Goal: Information Seeking & Learning: Find specific fact

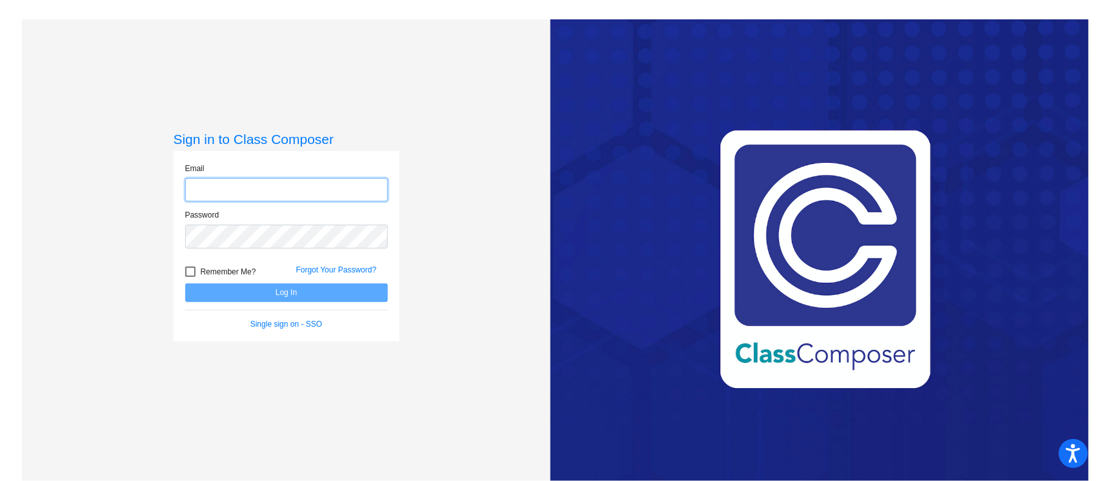
type input "[PERSON_NAME][EMAIL_ADDRESS][PERSON_NAME][DOMAIN_NAME]"
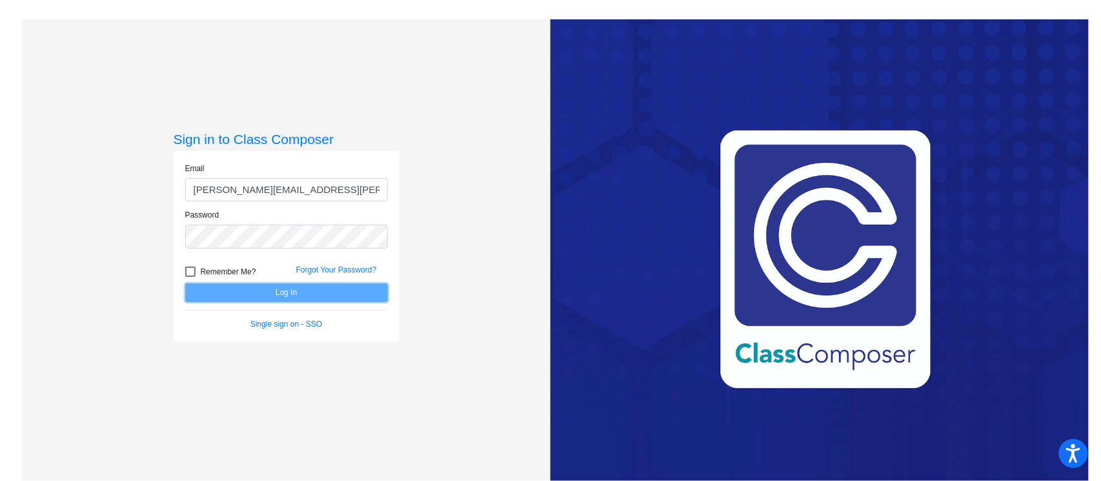
click at [286, 289] on button "Log In" at bounding box center [286, 292] width 203 height 19
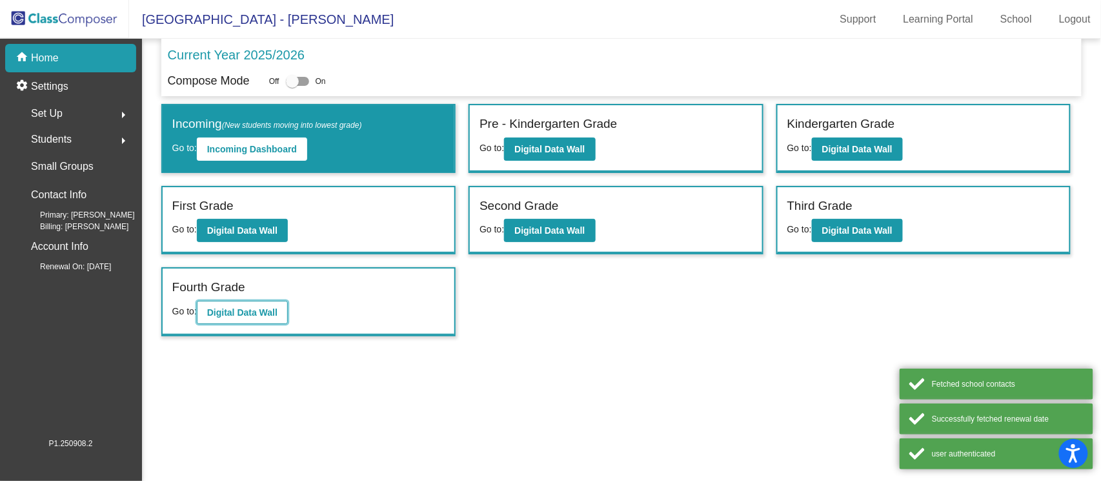
click at [248, 310] on b "Digital Data Wall" at bounding box center [242, 312] width 70 height 10
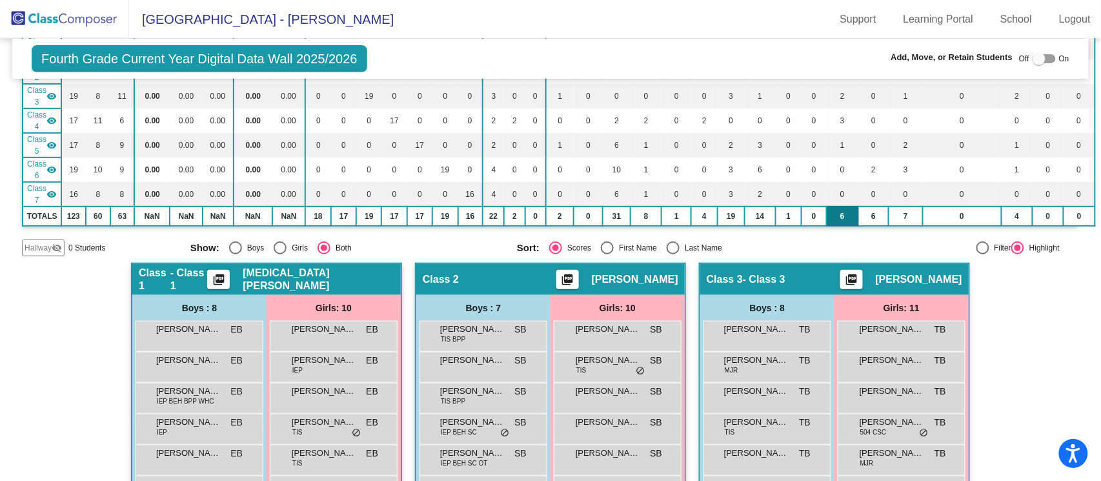
scroll to position [172, 0]
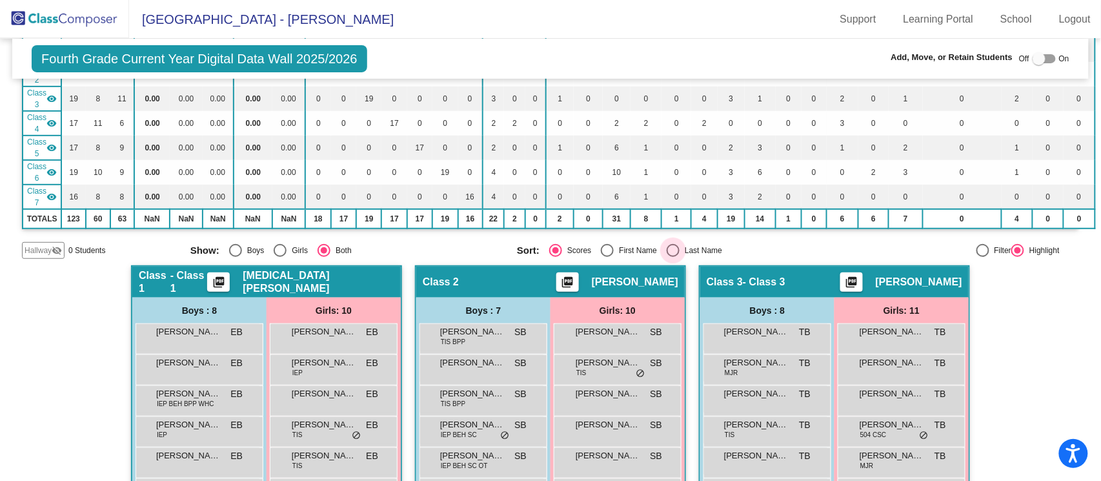
click at [679, 245] on div "Last Name" at bounding box center [700, 251] width 43 height 12
click at [673, 257] on input "Last Name" at bounding box center [672, 257] width 1 height 1
radio input "true"
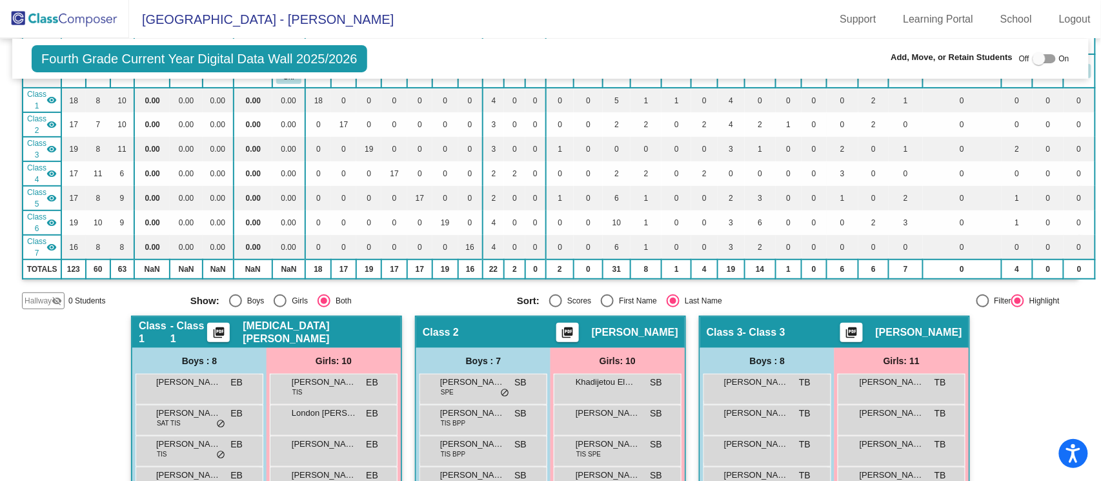
scroll to position [35, 0]
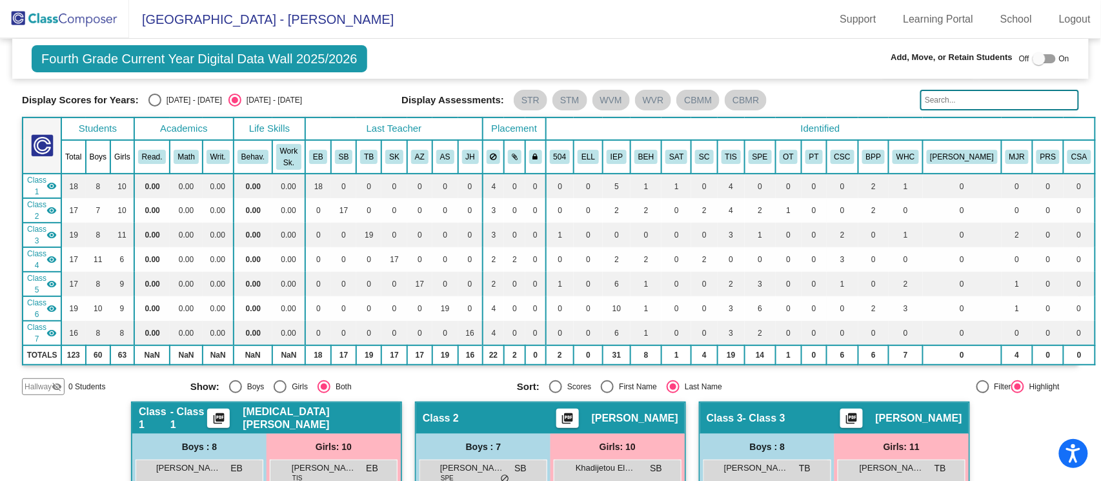
click at [931, 100] on input "text" at bounding box center [999, 100] width 159 height 21
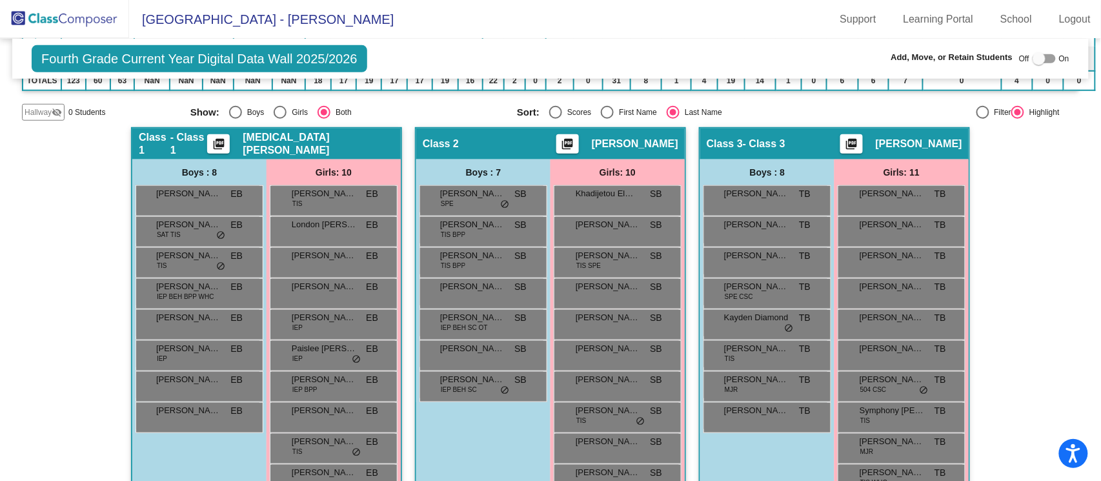
scroll to position [294, 0]
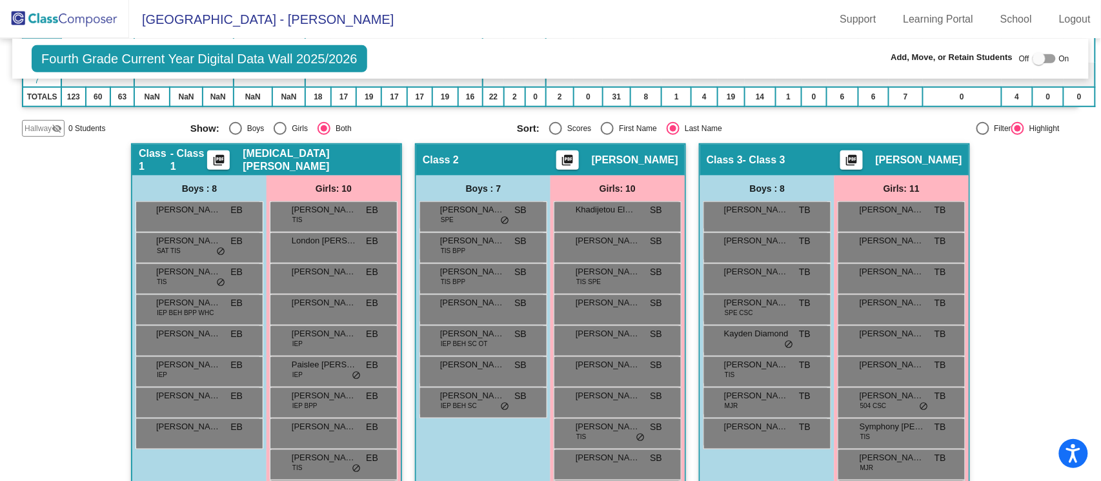
type input "dul"
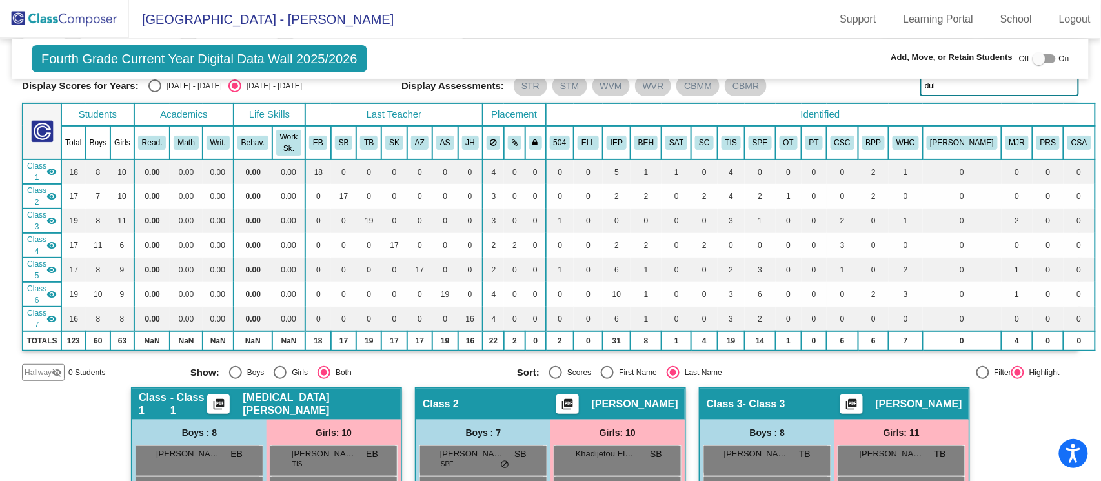
scroll to position [0, 0]
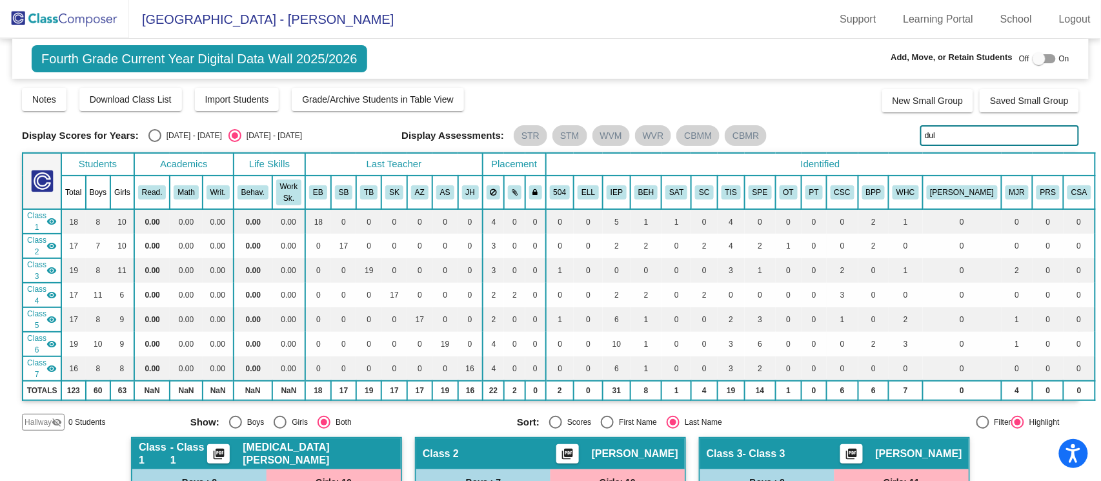
click at [1014, 136] on input "dul" at bounding box center [999, 135] width 159 height 21
click at [985, 138] on input "text" at bounding box center [999, 135] width 159 height 21
click at [955, 132] on input "pARK" at bounding box center [999, 135] width 159 height 21
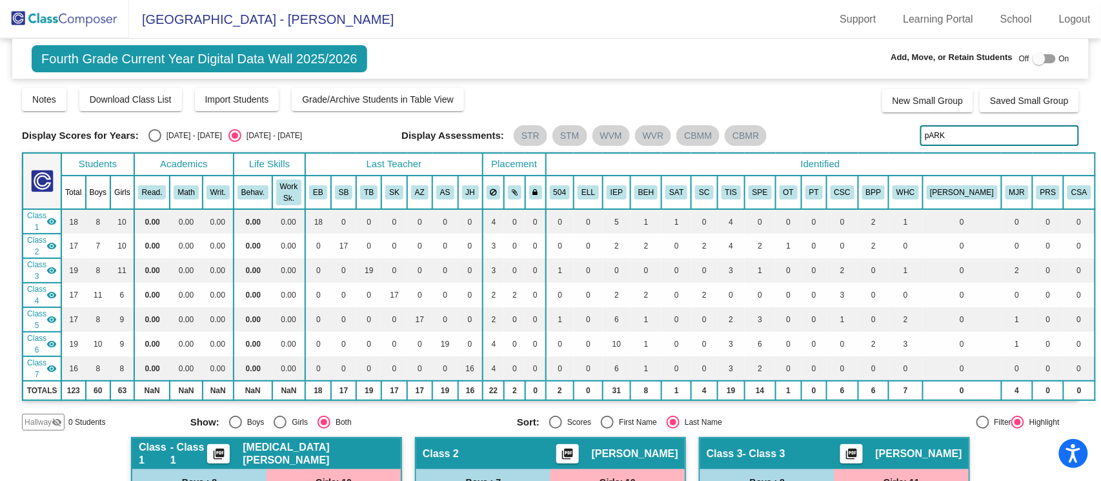
click at [954, 138] on input "pARK" at bounding box center [999, 135] width 159 height 21
click at [953, 135] on input "pARK" at bounding box center [999, 135] width 159 height 21
type input "p"
click at [891, 148] on div "Display Scores for Years: [DATE] - [DATE] [DATE] - [DATE] Grade/Archive Student…" at bounding box center [550, 258] width 1057 height 344
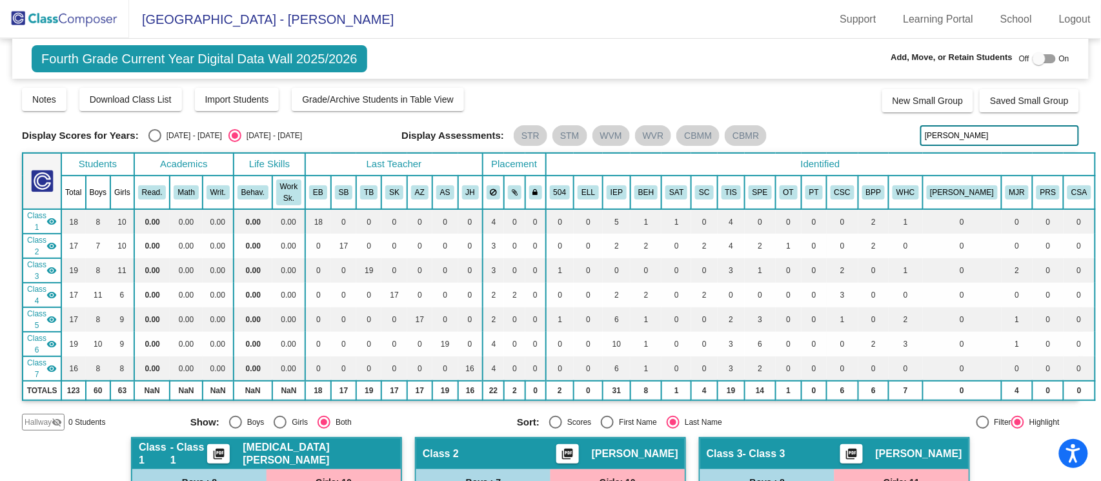
drag, startPoint x: 961, startPoint y: 138, endPoint x: 893, endPoint y: 141, distance: 68.5
click at [893, 141] on div "Display Scores for Years: [DATE] - [DATE] [DATE] - [DATE] Display Assessments: …" at bounding box center [550, 135] width 1057 height 21
type input "[PERSON_NAME]"
drag, startPoint x: 979, startPoint y: 132, endPoint x: 843, endPoint y: 139, distance: 136.3
click at [843, 139] on div "Display Scores for Years: [DATE] - [DATE] [DATE] - [DATE] Display Assessments: …" at bounding box center [550, 135] width 1057 height 21
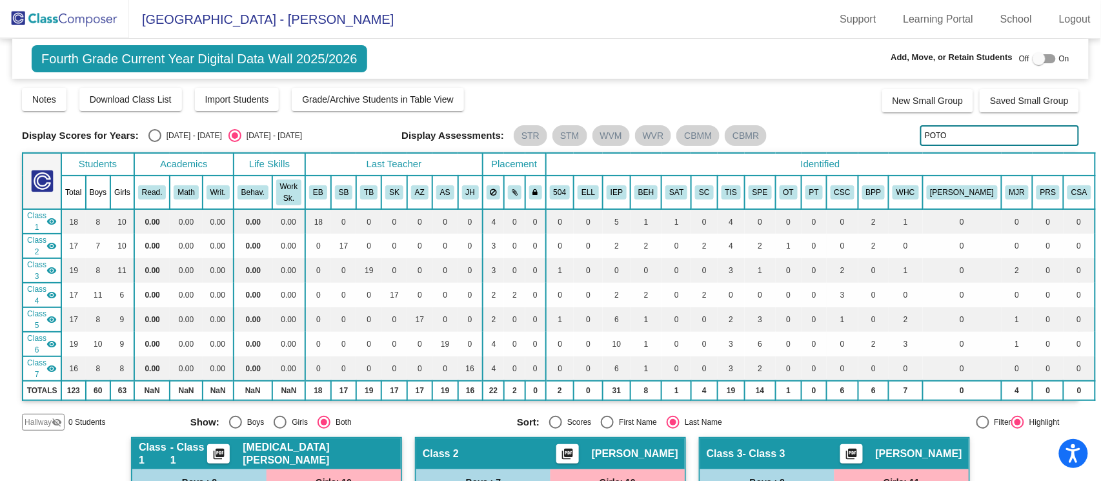
click at [947, 133] on input "POTO" at bounding box center [999, 135] width 159 height 21
type input "POLL"
click at [989, 135] on input "POLL" at bounding box center [999, 135] width 159 height 21
click at [989, 137] on input "POLL" at bounding box center [999, 135] width 159 height 21
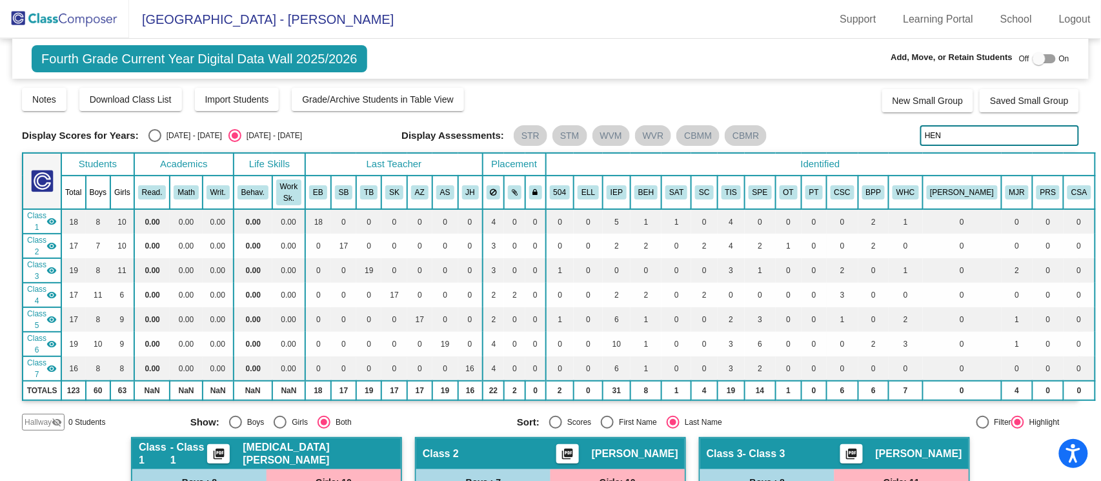
type input "HEND"
click at [966, 140] on input "HEND" at bounding box center [999, 135] width 159 height 21
click at [966, 131] on input "HEND" at bounding box center [999, 135] width 159 height 21
type input "RHO"
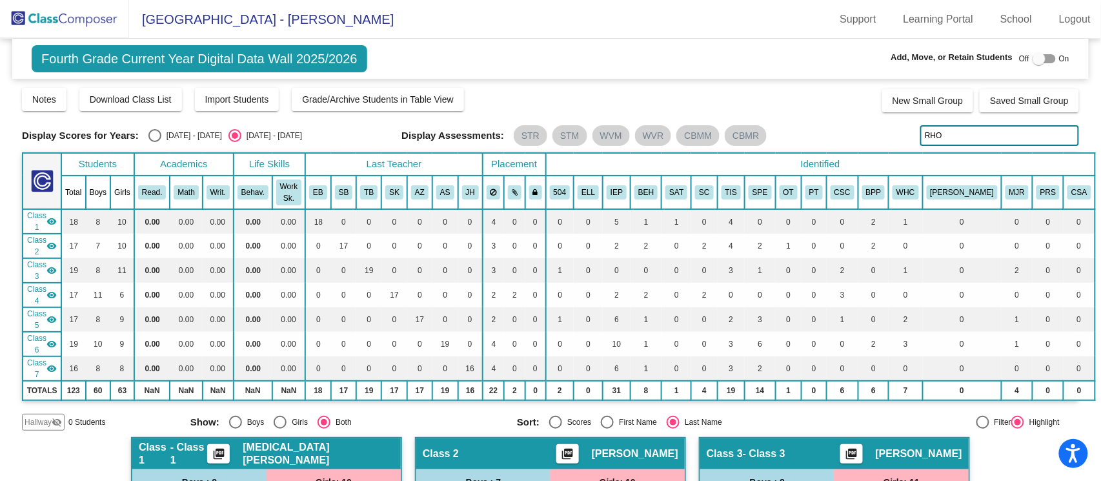
click at [959, 140] on input "RHO" at bounding box center [999, 135] width 159 height 21
click at [964, 145] on input "RHO" at bounding box center [999, 135] width 159 height 21
type input "SMI"
drag, startPoint x: 999, startPoint y: 128, endPoint x: 682, endPoint y: 125, distance: 316.8
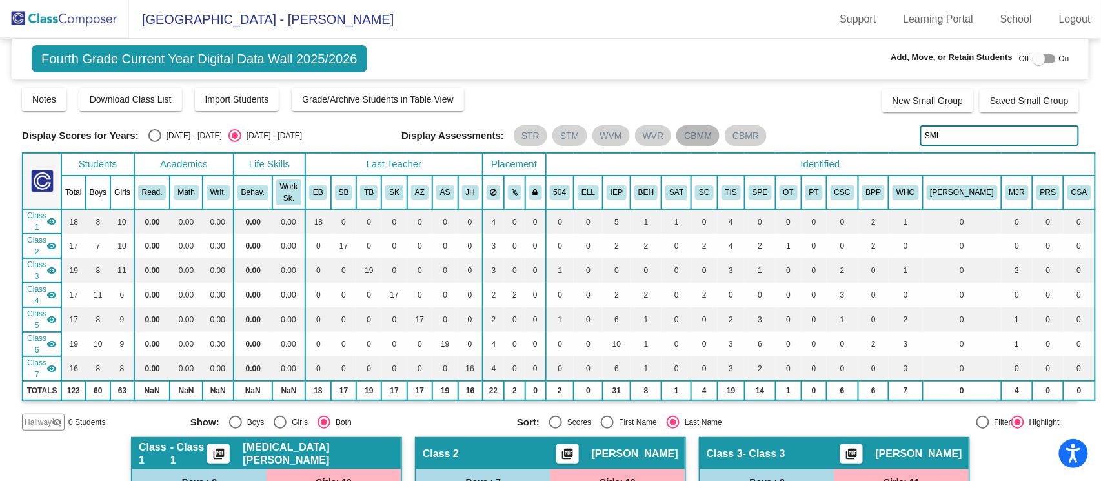
click at [682, 125] on div "Display Scores for Years: [DATE] - [DATE] [DATE] - [DATE] Display Assessments: …" at bounding box center [550, 135] width 1057 height 21
click at [981, 135] on input "text" at bounding box center [999, 135] width 159 height 21
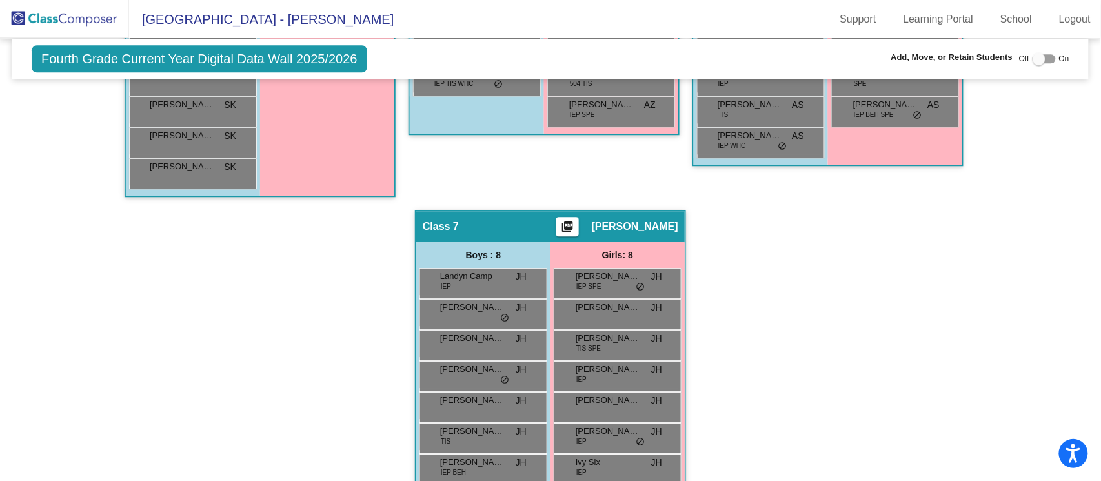
scroll to position [1067, 0]
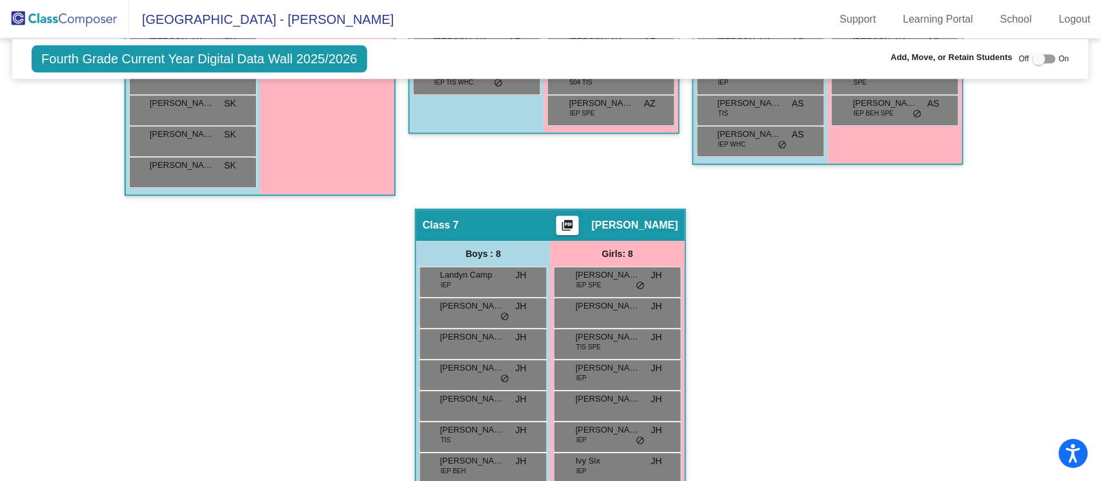
type input "LAW"
drag, startPoint x: 993, startPoint y: 485, endPoint x: 94, endPoint y: 276, distance: 923.0
